Goal: Information Seeking & Learning: Learn about a topic

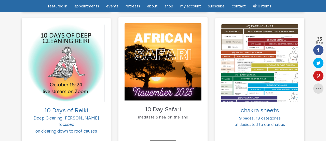
scroll to position [529, 0]
click at [168, 64] on img at bounding box center [163, 61] width 77 height 77
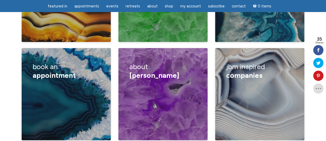
scroll to position [906, 0]
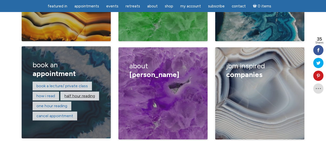
click at [90, 93] on link "Half hour reading" at bounding box center [80, 95] width 31 height 5
click at [59, 103] on link "One hour reading" at bounding box center [51, 105] width 31 height 5
click at [44, 93] on link "How I read" at bounding box center [45, 95] width 19 height 5
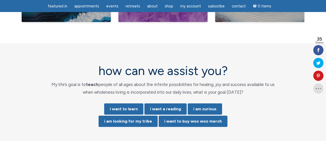
scroll to position [1024, 0]
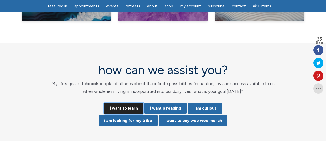
click at [124, 102] on link "i want to learn" at bounding box center [123, 107] width 39 height 11
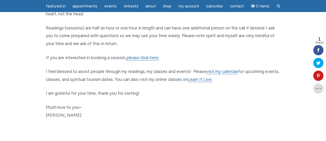
scroll to position [274, 0]
click at [168, 79] on p "I feel blessed to assist people through my readings, my classes and events! Ple…" at bounding box center [163, 75] width 235 height 16
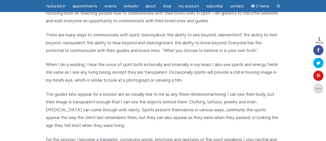
scroll to position [45, 0]
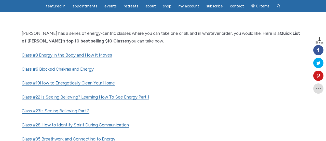
scroll to position [216, 0]
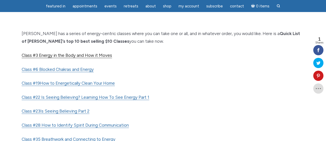
click at [89, 55] on link "Class #3 Energy in the Body and How it Moves" at bounding box center [67, 55] width 91 height 5
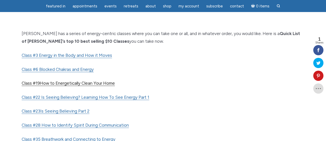
click at [88, 83] on span "How to Energetically Clean Your Home" at bounding box center [77, 82] width 75 height 5
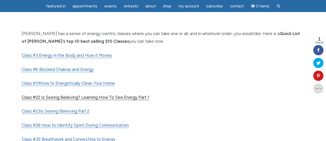
click at [88, 97] on link "Class #22 Is Seeing Believing? Learning How To See Energy Part 1" at bounding box center [86, 96] width 128 height 5
